Goal: Information Seeking & Learning: Learn about a topic

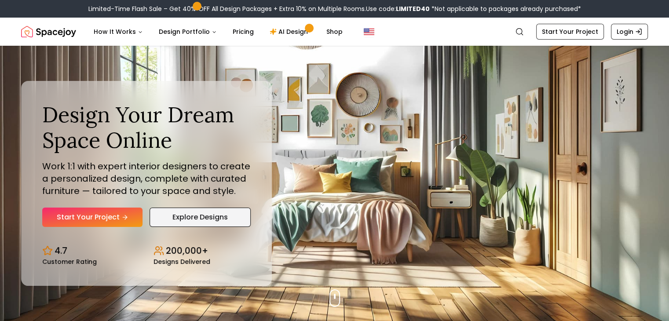
click at [230, 215] on link "Explore Designs" at bounding box center [200, 217] width 101 height 19
click at [280, 28] on link "AI Design" at bounding box center [290, 32] width 55 height 18
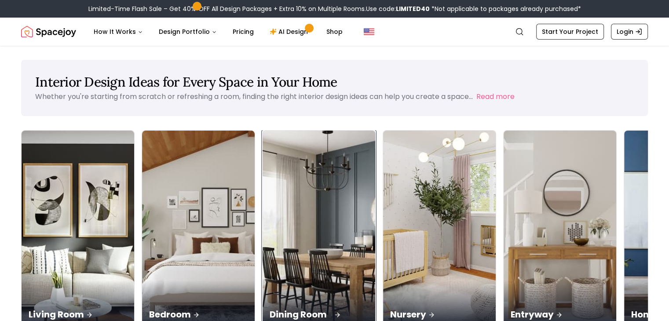
click at [270, 308] on p "Dining Room" at bounding box center [319, 314] width 99 height 12
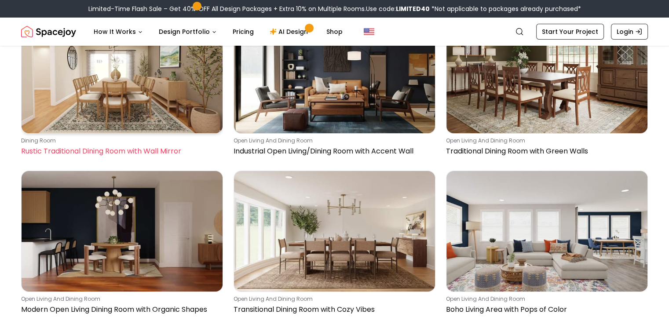
scroll to position [3123, 0]
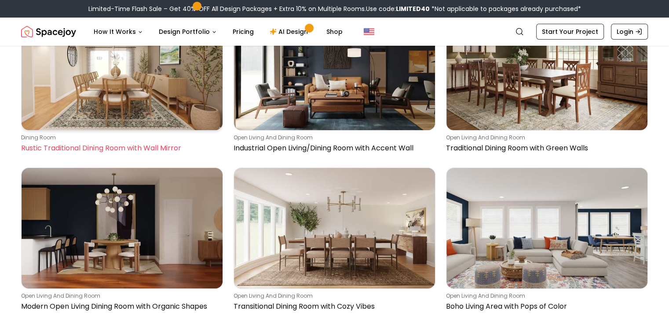
click at [113, 83] on img at bounding box center [122, 70] width 201 height 121
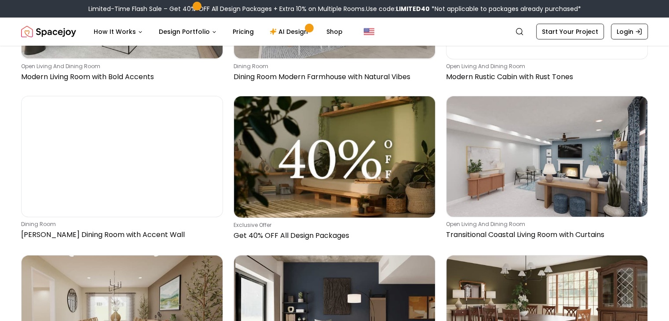
scroll to position [2815, 0]
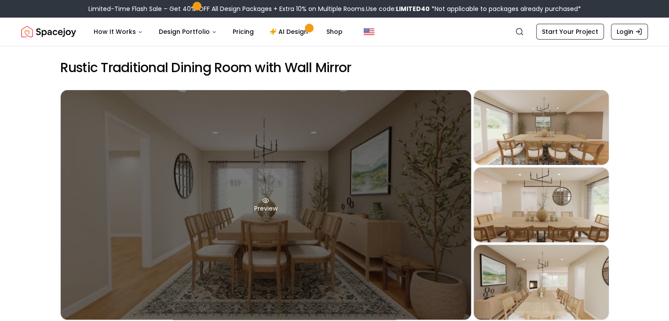
click at [262, 221] on div "Preview" at bounding box center [266, 205] width 410 height 230
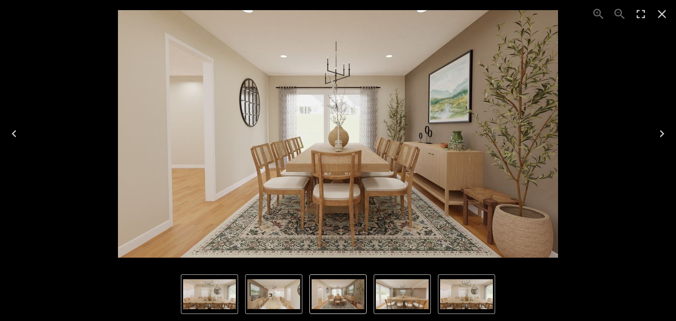
click at [666, 134] on icon "Next" at bounding box center [661, 134] width 14 height 14
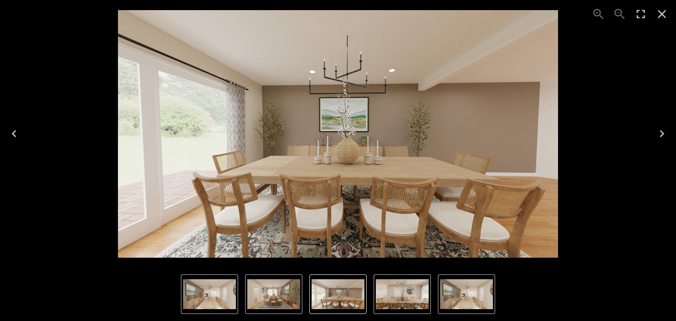
click at [665, 134] on icon "Next" at bounding box center [661, 134] width 14 height 14
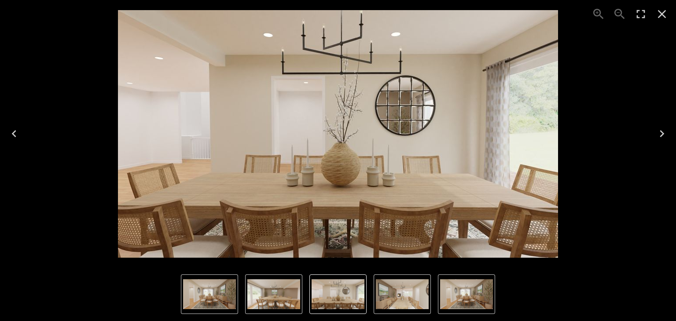
click at [665, 135] on icon "Next" at bounding box center [661, 134] width 14 height 14
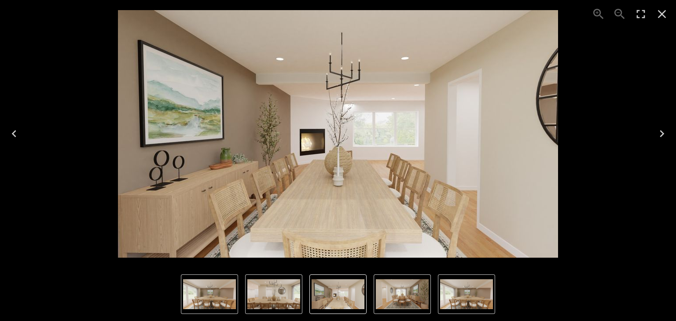
click at [665, 135] on icon "Next" at bounding box center [661, 134] width 14 height 14
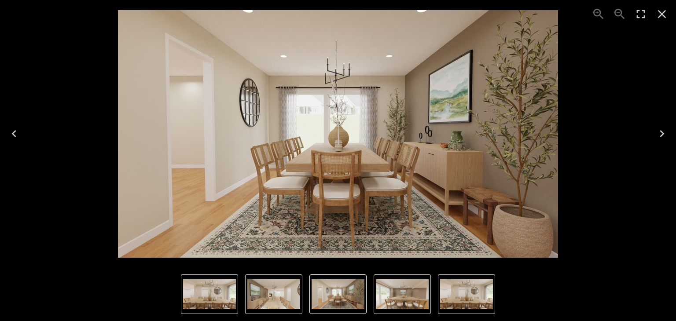
click at [665, 135] on icon "Next" at bounding box center [661, 134] width 14 height 14
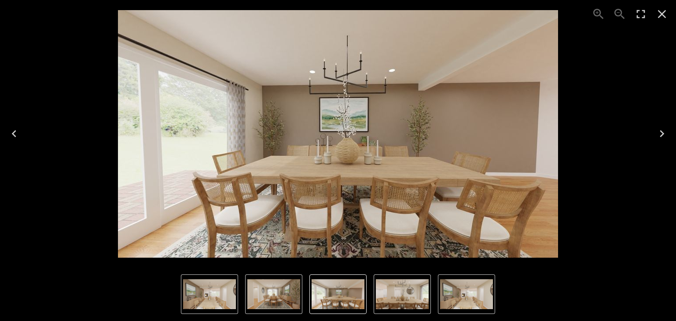
click at [15, 132] on icon "Previous" at bounding box center [14, 134] width 14 height 14
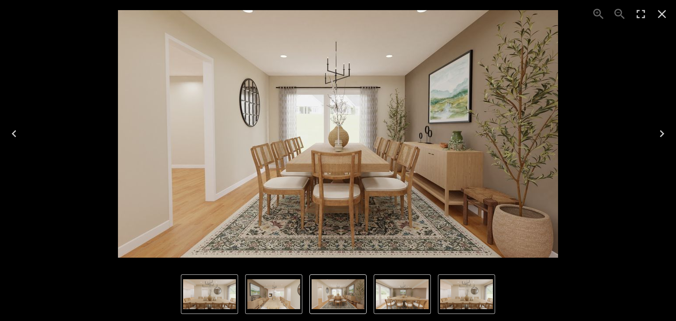
click at [658, 133] on icon "Next" at bounding box center [661, 134] width 14 height 14
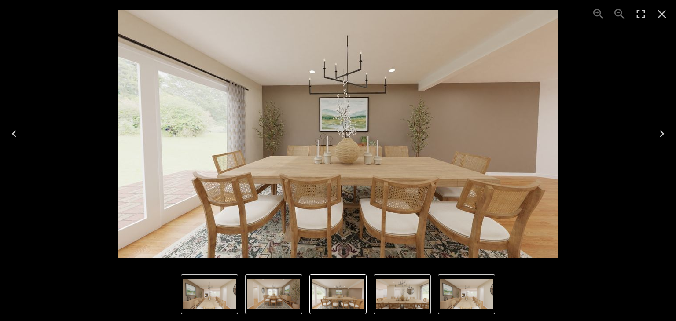
click at [657, 133] on icon "Next" at bounding box center [661, 134] width 14 height 14
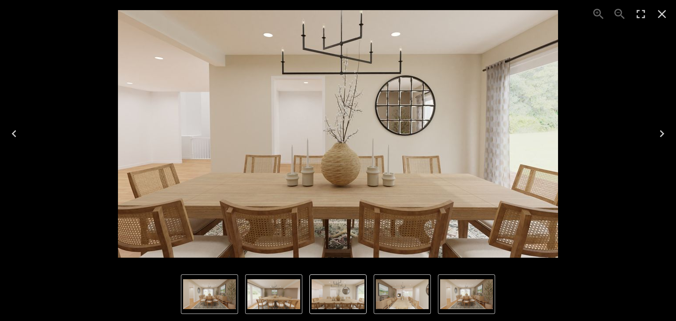
click at [657, 134] on icon "Next" at bounding box center [661, 134] width 14 height 14
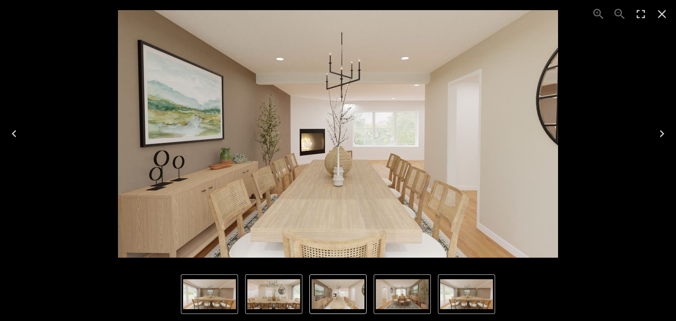
click at [657, 133] on icon "Next" at bounding box center [661, 134] width 14 height 14
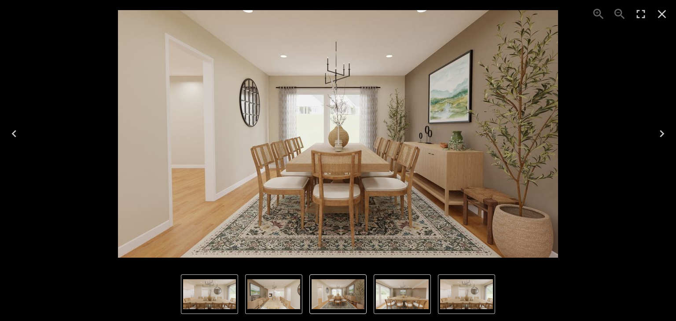
click at [657, 133] on icon "Next" at bounding box center [661, 134] width 14 height 14
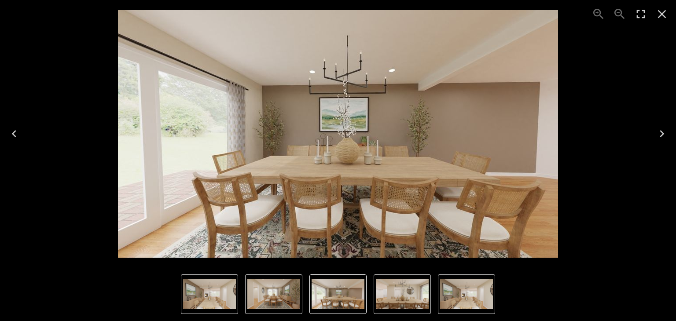
click at [657, 133] on icon "Next" at bounding box center [661, 134] width 14 height 14
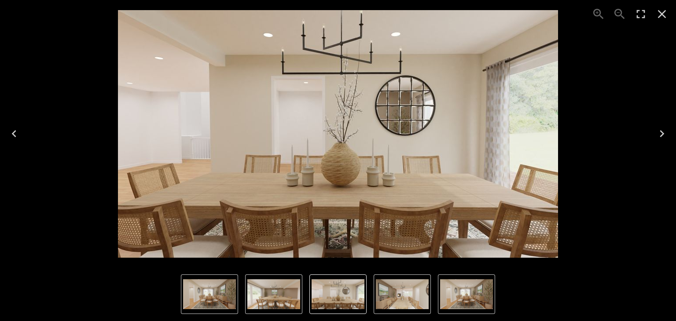
click at [658, 132] on icon "Next" at bounding box center [661, 134] width 14 height 14
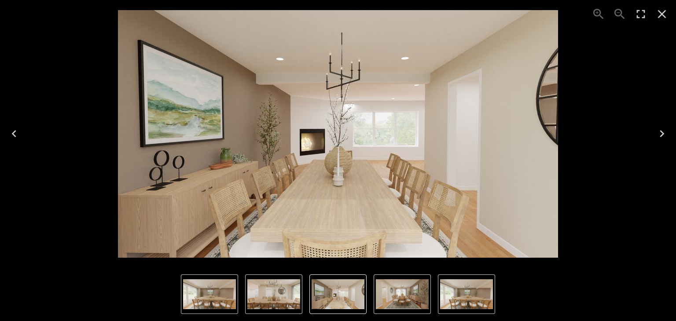
click at [661, 10] on icon "Close" at bounding box center [661, 14] width 14 height 14
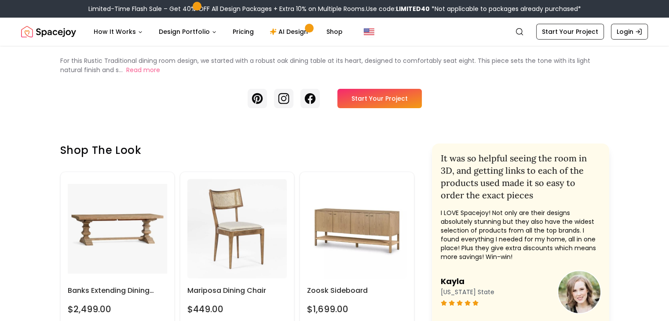
scroll to position [352, 0]
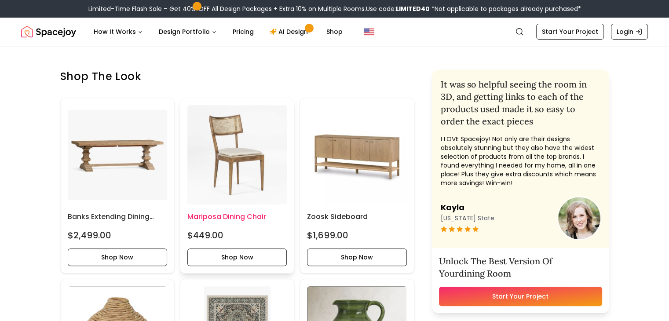
click at [210, 196] on img at bounding box center [236, 154] width 99 height 99
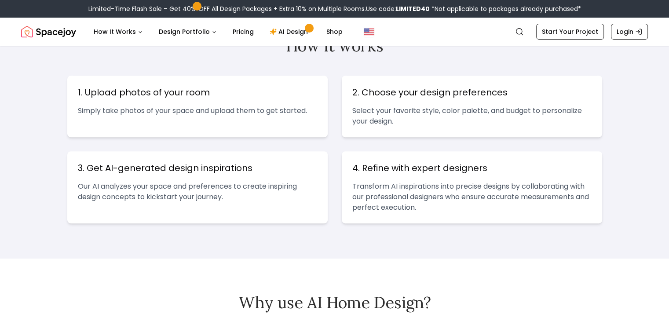
scroll to position [528, 0]
